Goal: Find contact information: Find contact information

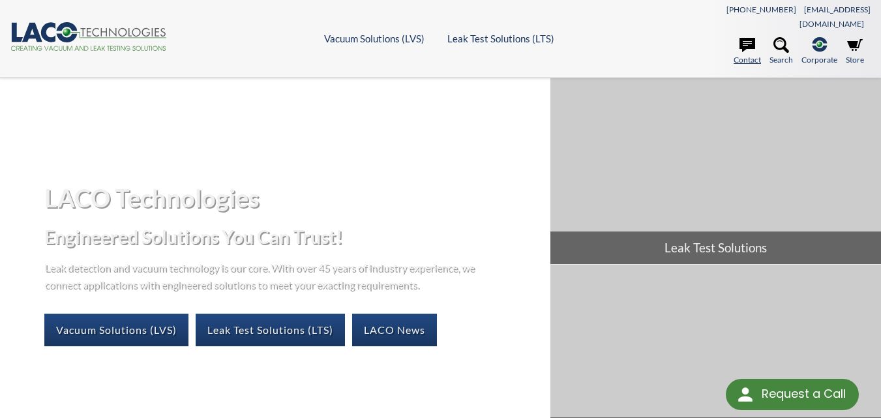
click at [749, 42] on link "Contact" at bounding box center [747, 51] width 27 height 29
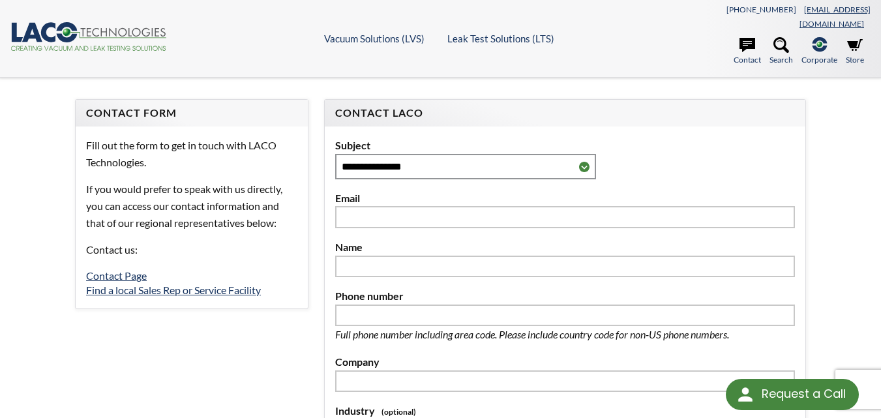
select select "Language Translate Widget"
